Goal: Task Accomplishment & Management: Manage account settings

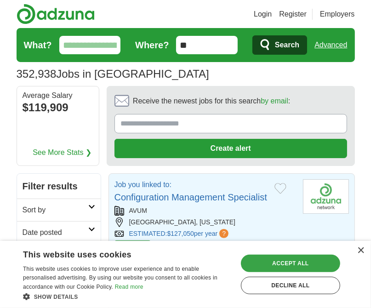
click at [318, 261] on div "Accept all" at bounding box center [290, 263] width 99 height 17
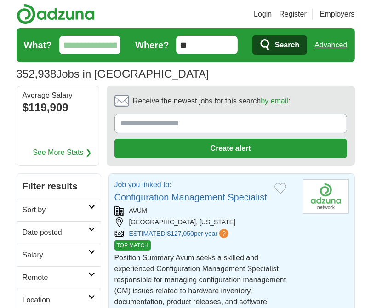
scroll to position [46, 0]
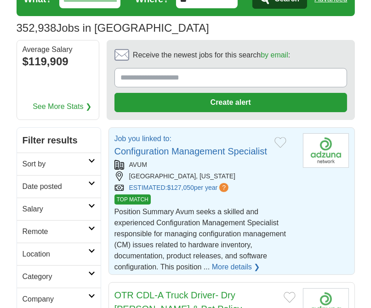
click at [239, 263] on link "More details ❯" at bounding box center [236, 267] width 48 height 11
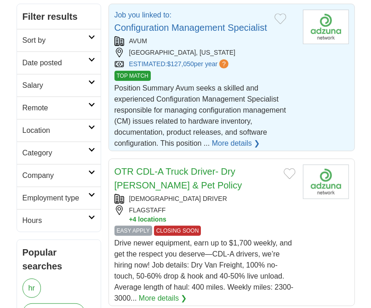
scroll to position [184, 0]
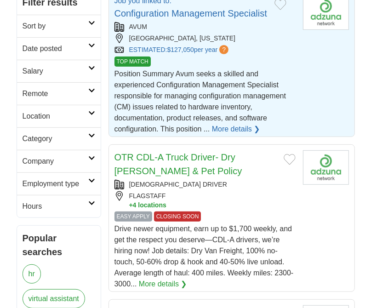
click at [93, 107] on link "Location" at bounding box center [59, 116] width 84 height 23
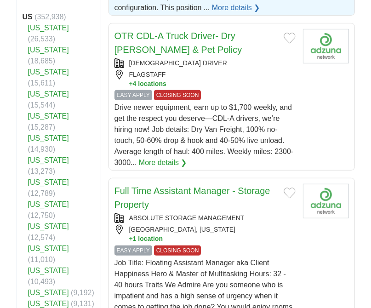
scroll to position [322, 0]
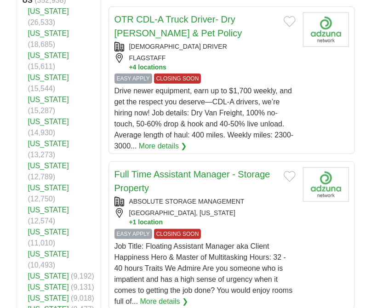
click at [46, 162] on link "Virginia" at bounding box center [48, 166] width 41 height 8
click at [53, 250] on link "[US_STATE]" at bounding box center [48, 254] width 41 height 8
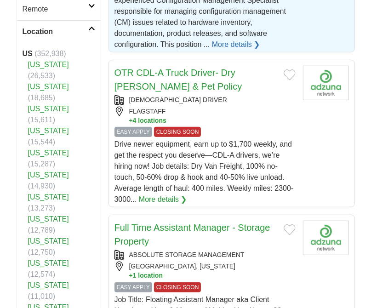
scroll to position [345, 0]
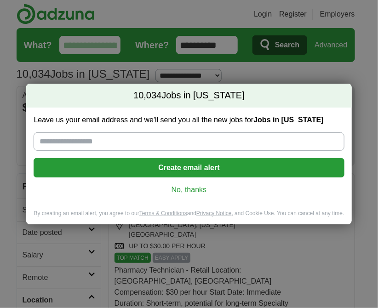
click at [360, 67] on div "10,034 Jobs in [US_STATE] Leave us your email address and we'll send you all th…" at bounding box center [189, 154] width 378 height 308
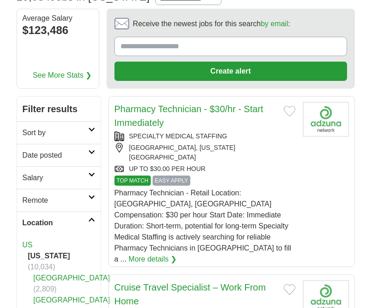
scroll to position [92, 0]
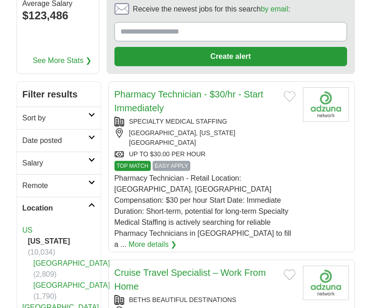
click at [93, 182] on link "Remote" at bounding box center [59, 185] width 84 height 23
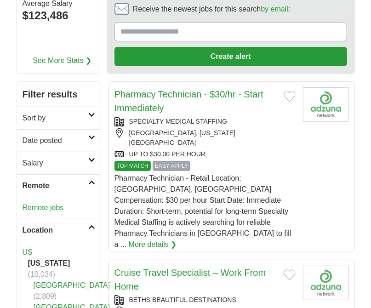
click at [50, 211] on div "Remote jobs" at bounding box center [59, 208] width 84 height 22
click at [53, 205] on link "Remote jobs" at bounding box center [43, 208] width 41 height 8
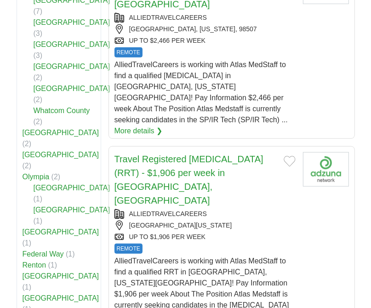
scroll to position [368, 0]
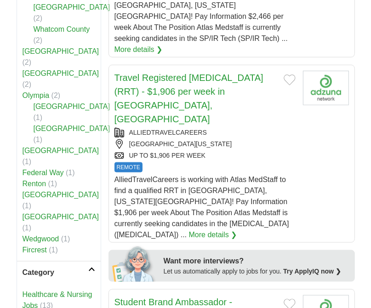
scroll to position [460, 0]
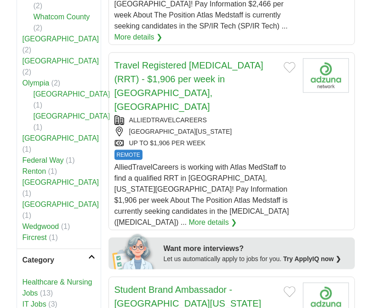
click at [35, 301] on link "IT Jobs" at bounding box center [35, 305] width 24 height 8
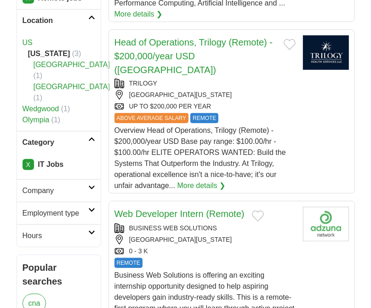
scroll to position [322, 0]
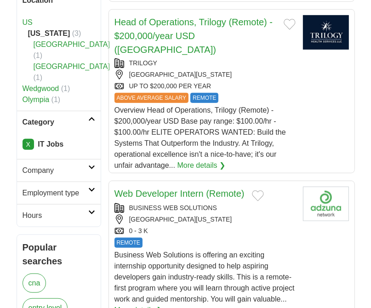
click at [94, 159] on link "Company" at bounding box center [59, 170] width 84 height 23
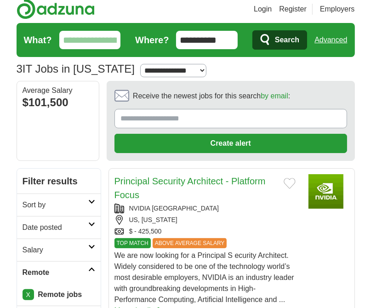
scroll to position [0, 0]
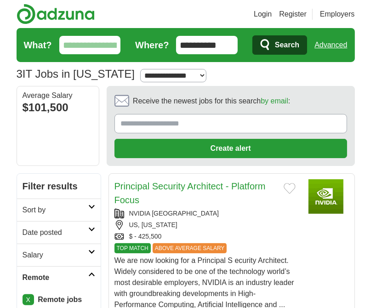
click at [267, 12] on link "Login" at bounding box center [263, 14] width 18 height 11
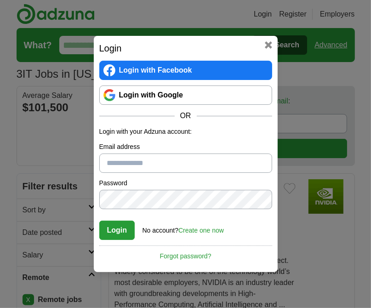
click at [121, 159] on input "Email address" at bounding box center [185, 163] width 173 height 19
type input "**********"
click at [123, 231] on button "Login" at bounding box center [117, 230] width 36 height 19
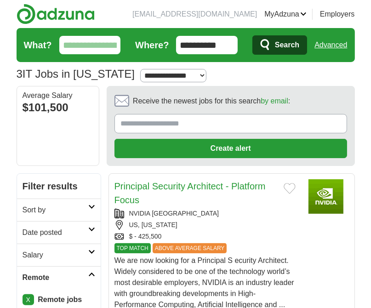
click at [0, 0] on link "Resumes" at bounding box center [0, 0] width 0 height 0
